Goal: Task Accomplishment & Management: Manage account settings

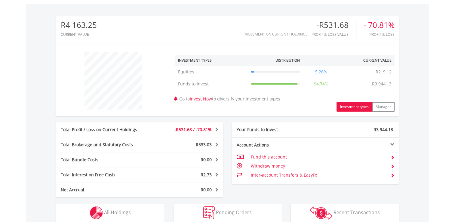
scroll to position [240, 0]
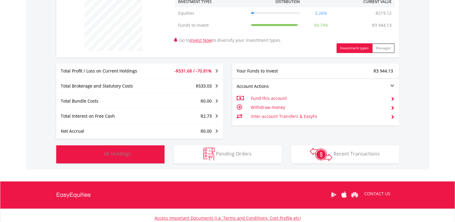
click at [108, 154] on span "All Holdings" at bounding box center [117, 153] width 27 height 7
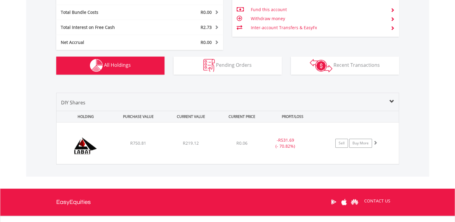
scroll to position [310, 0]
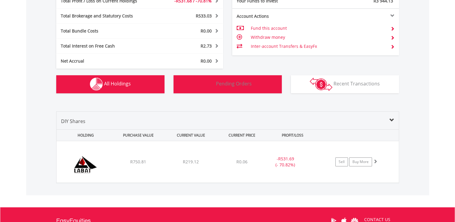
click at [237, 83] on span "Pending Orders" at bounding box center [234, 83] width 36 height 7
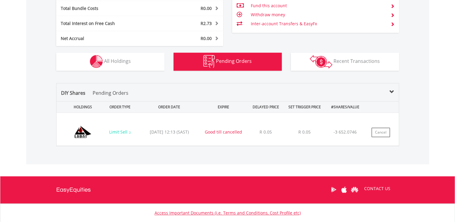
scroll to position [313, 0]
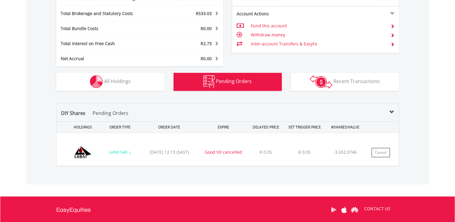
click at [263, 33] on td "Withdraw money" at bounding box center [317, 34] width 135 height 9
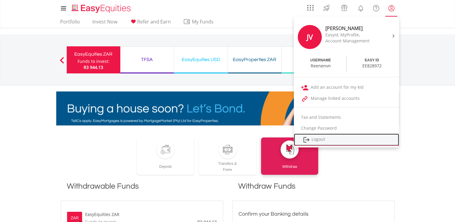
click at [319, 141] on link "Logout" at bounding box center [346, 139] width 105 height 12
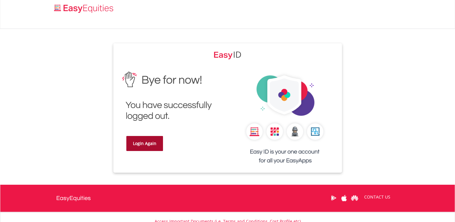
click at [139, 143] on link "Login Again" at bounding box center [144, 143] width 37 height 15
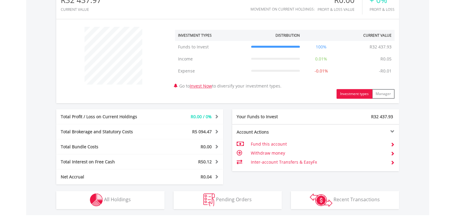
scroll to position [210, 0]
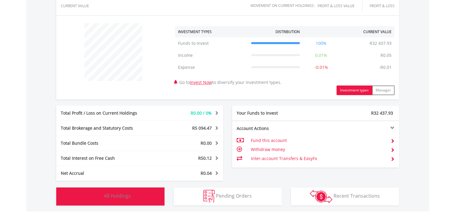
click at [106, 196] on span "All Holdings" at bounding box center [117, 195] width 27 height 7
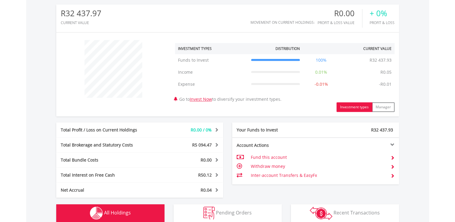
scroll to position [240, 0]
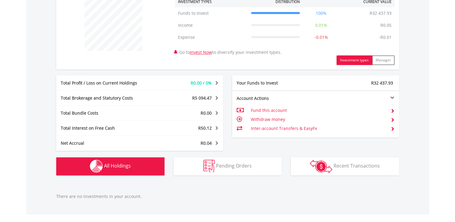
click at [271, 119] on td "Withdraw money" at bounding box center [317, 119] width 135 height 9
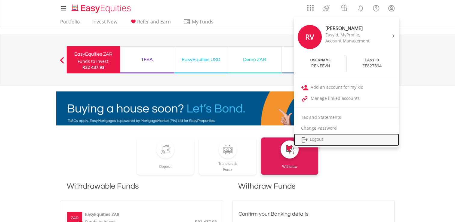
click at [317, 139] on link "Logout" at bounding box center [346, 139] width 105 height 12
